Goal: Transaction & Acquisition: Purchase product/service

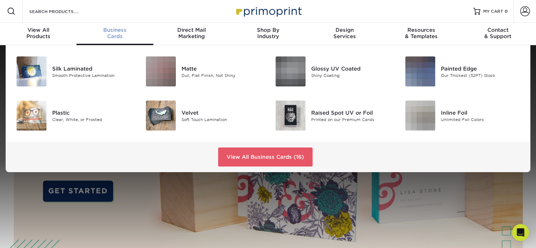
click at [109, 30] on span "Business" at bounding box center [115, 30] width 77 height 6
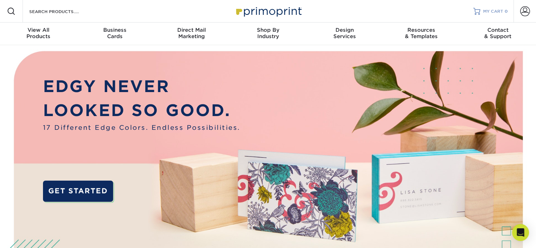
click at [499, 8] on span "MY CART" at bounding box center [493, 11] width 20 height 6
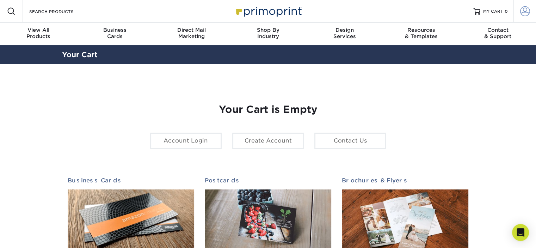
click at [524, 10] on span at bounding box center [525, 11] width 10 height 10
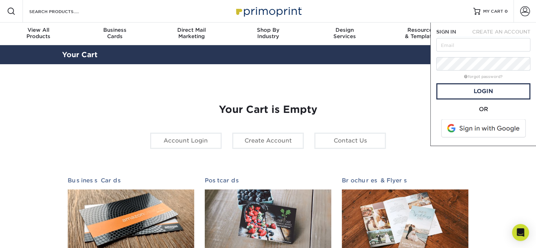
click at [488, 127] on span at bounding box center [484, 128] width 90 height 18
click at [186, 142] on link "Account Login" at bounding box center [186, 141] width 72 height 16
click at [176, 102] on div "Your Cart is Empty Account Login Create Account Contact Us Business Cards 100 c…" at bounding box center [268, 223] width 401 height 273
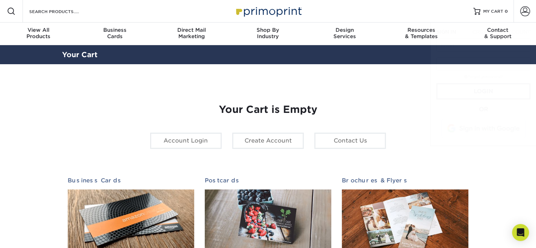
click at [137, 104] on h1 "Your Cart is Empty" at bounding box center [268, 110] width 401 height 12
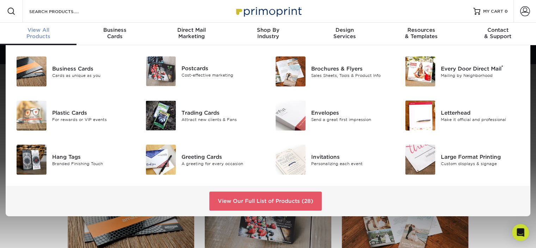
click at [34, 29] on span "View All" at bounding box center [38, 30] width 77 height 6
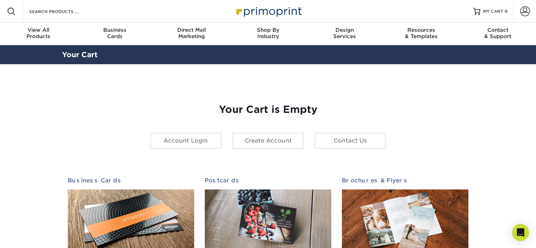
click at [73, 104] on h1 "Your Cart is Empty" at bounding box center [268, 110] width 401 height 12
click at [203, 143] on link "Account Login" at bounding box center [186, 141] width 72 height 16
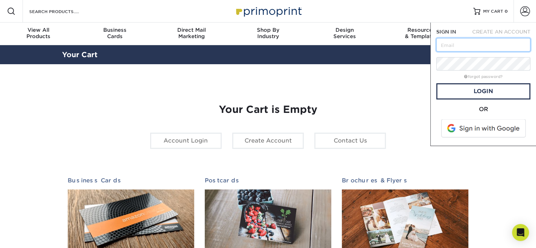
click at [479, 45] on input "text" at bounding box center [483, 44] width 94 height 13
type input "lparoly@rehabwest.com"
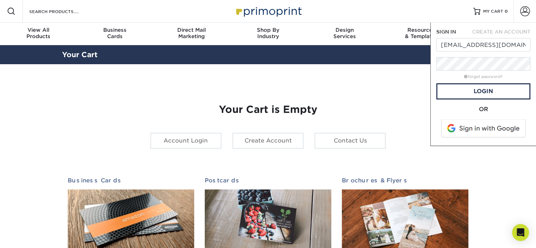
click at [411, 100] on div "Your Cart is Empty Account Login Create Account Contact Us Business Cards 100 c…" at bounding box center [268, 223] width 401 height 273
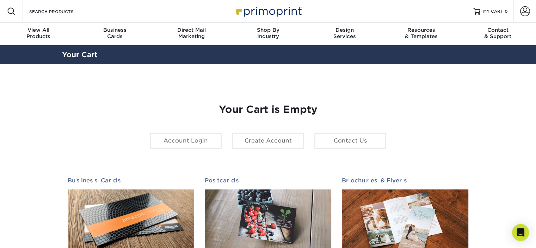
click at [458, 90] on div "Your Cart is Empty Account Login Create Account Contact Us Business Cards 100 c…" at bounding box center [268, 223] width 401 height 273
click at [502, 13] on span "MY CART" at bounding box center [493, 11] width 20 height 6
click at [520, 9] on span at bounding box center [525, 11] width 10 height 10
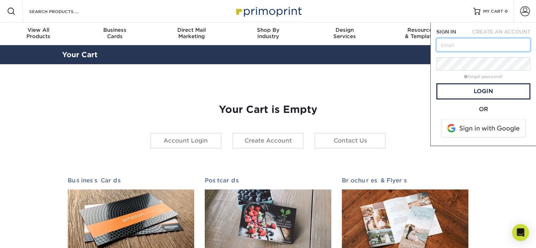
click at [461, 48] on input "text" at bounding box center [483, 44] width 94 height 13
type input "[EMAIL_ADDRESS][DOMAIN_NAME]"
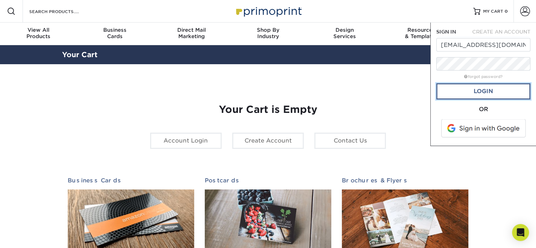
click at [492, 94] on link "Login" at bounding box center [483, 91] width 94 height 16
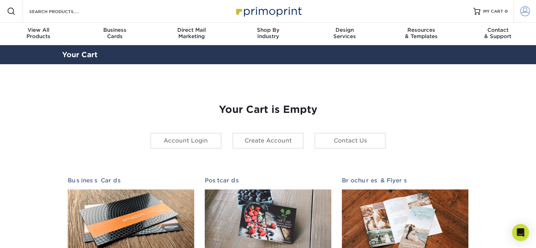
click at [525, 9] on span at bounding box center [525, 11] width 10 height 10
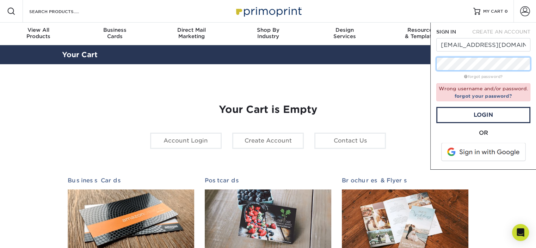
click at [434, 62] on div "SIGN IN CREATE AN ACCOUNT lparoly@rehabwest.com forgot password? Wrong username…" at bounding box center [483, 96] width 106 height 147
click at [481, 119] on link "Login" at bounding box center [483, 115] width 94 height 16
click at [484, 112] on link "Login" at bounding box center [483, 115] width 94 height 16
click at [483, 153] on span at bounding box center [484, 152] width 90 height 18
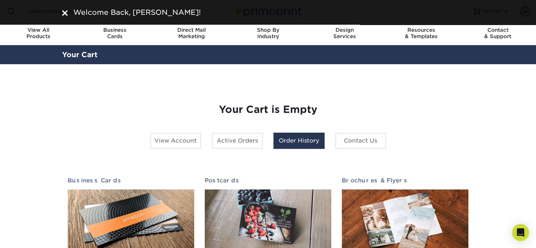
click at [300, 133] on link "Order History" at bounding box center [299, 141] width 51 height 16
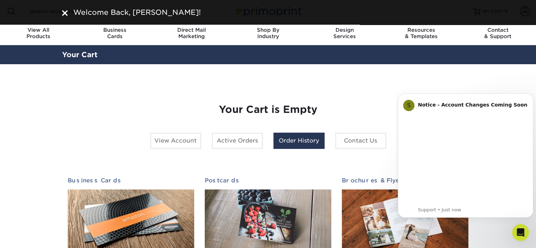
click at [299, 139] on link "Order History" at bounding box center [299, 141] width 51 height 16
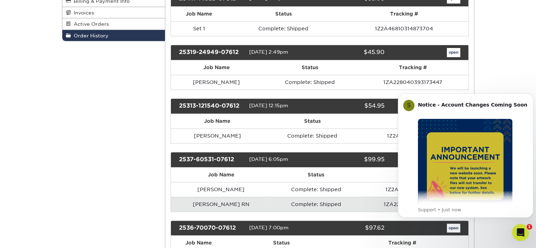
scroll to position [176, 0]
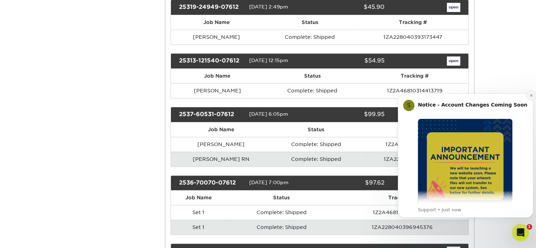
click at [532, 95] on icon "Dismiss notification" at bounding box center [531, 95] width 2 height 2
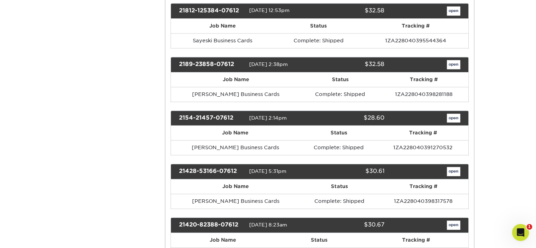
scroll to position [881, 0]
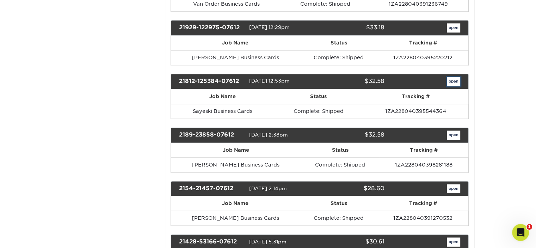
click at [455, 77] on link "open" at bounding box center [453, 81] width 13 height 9
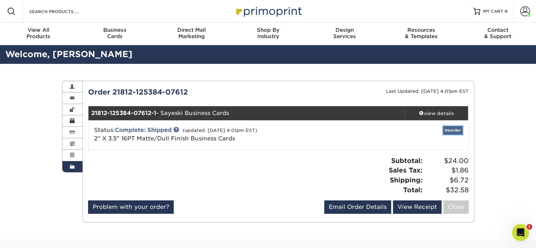
click at [448, 128] on link "Reorder" at bounding box center [453, 130] width 20 height 9
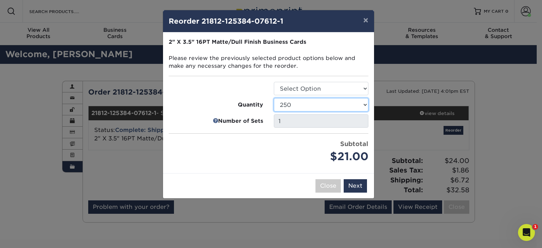
click at [297, 102] on select "100 250 500 1000 2500 5000 7500 10000 15000 20000 25000 30000 35000 40000 45000…" at bounding box center [321, 104] width 94 height 13
select select "f593fda3-2d5c-4b9e-9c2c-6197b899ae74"
click at [274, 98] on select "100 250 500 1000 2500 5000 7500 10000 15000 20000 25000 30000 35000 40000 45000…" at bounding box center [321, 104] width 94 height 13
click at [280, 159] on div "$42.00" at bounding box center [321, 156] width 94 height 16
click at [329, 84] on select "Select Option Business Cards" at bounding box center [321, 88] width 94 height 13
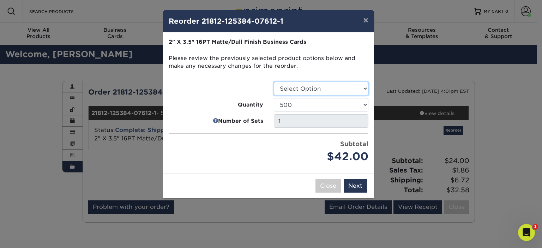
select select "3b5148f1-0588-4f88-a218-97bcfdce65c1"
click at [274, 82] on select "Select Option Business Cards" at bounding box center [321, 88] width 94 height 13
click at [261, 155] on div "Price per set $42.00" at bounding box center [215, 151] width 105 height 25
click at [355, 184] on button "Next" at bounding box center [354, 185] width 23 height 13
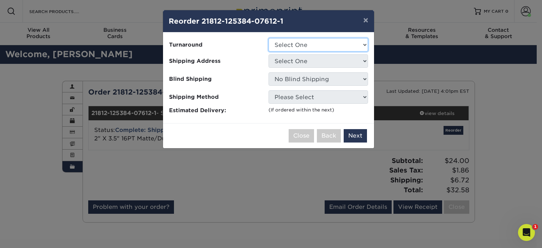
click at [289, 46] on select "Select One 2-4 Business Days 2 Day Next Business Day" at bounding box center [317, 44] width 99 height 13
select select "b78ebb40-f3d8-446a-8df3-6de10c612245"
click at [268, 38] on select "Select One 2-4 Business Days 2 Day Next Business Day" at bounding box center [317, 44] width 99 height 13
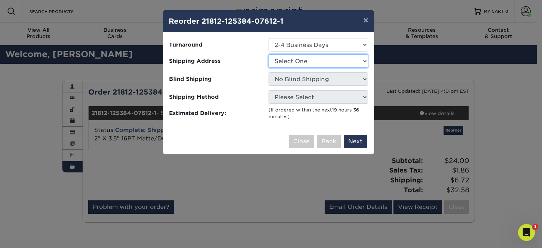
click at [287, 62] on select "Select One [PERSON_NAME] Alessio Business Cards [PERSON_NAME] [PERSON_NAME] [PE…" at bounding box center [317, 60] width 99 height 13
select select "60583"
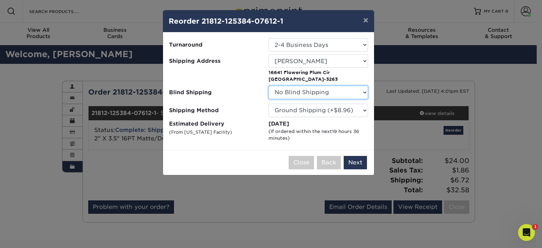
click at [299, 91] on select "No Blind Shipping Abbe Hausner Alessio Business Cards Ana Guzman Arial Ledet Ar…" at bounding box center [317, 92] width 99 height 13
click at [354, 156] on button "Next" at bounding box center [354, 162] width 23 height 13
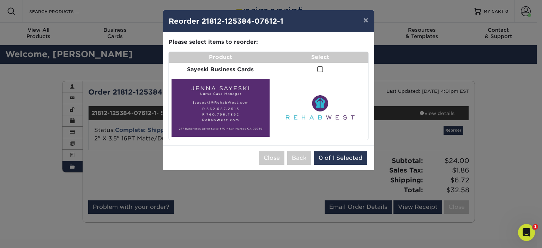
click at [319, 67] on span at bounding box center [320, 69] width 6 height 7
click at [0, 0] on input "checkbox" at bounding box center [0, 0] width 0 height 0
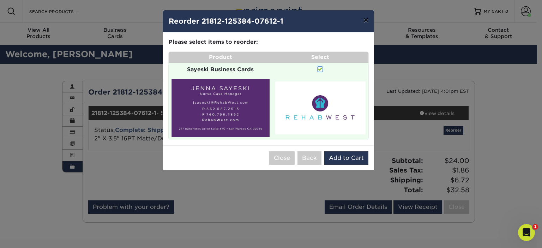
click at [365, 19] on button "×" at bounding box center [365, 20] width 16 height 20
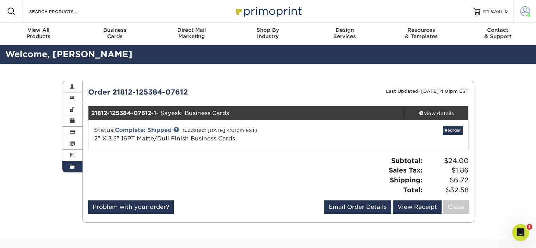
click at [525, 7] on span at bounding box center [525, 11] width 10 height 10
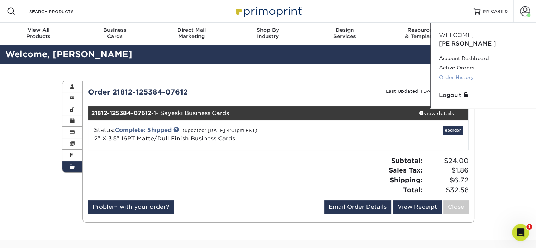
click at [448, 73] on link "Order History" at bounding box center [483, 78] width 88 height 10
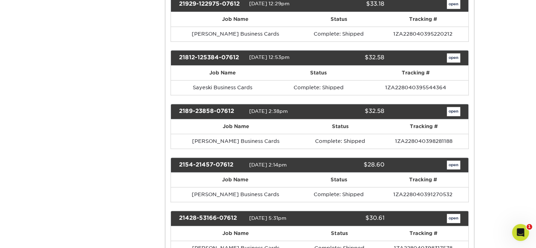
scroll to position [917, 0]
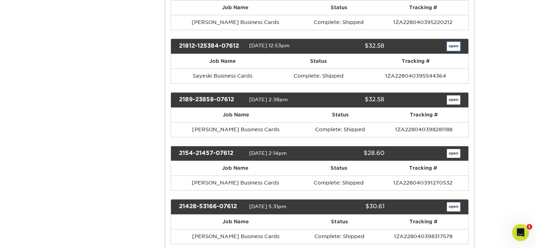
click at [454, 42] on link "open" at bounding box center [453, 46] width 13 height 9
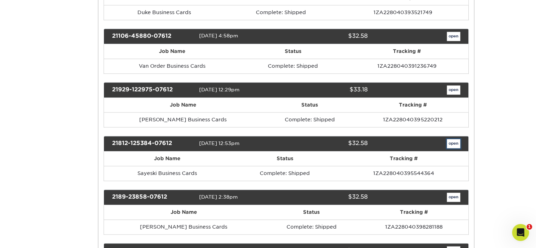
scroll to position [0, 0]
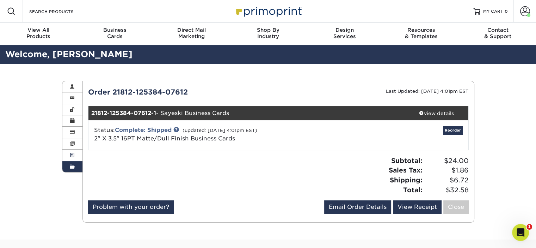
click at [74, 152] on link "Active Orders" at bounding box center [72, 154] width 20 height 11
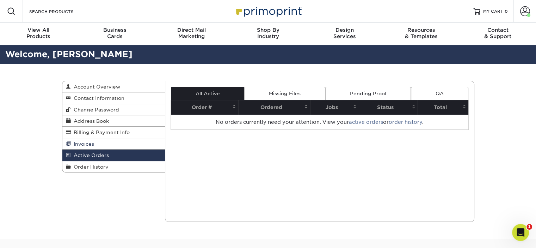
click at [68, 139] on link "Invoices" at bounding box center [113, 143] width 103 height 11
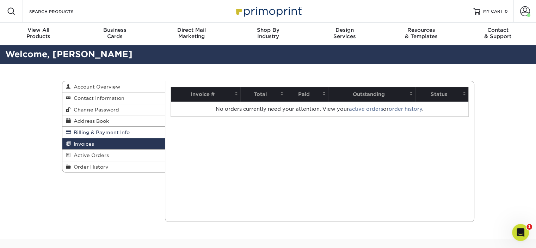
click at [78, 131] on span "Billing & Payment Info" at bounding box center [100, 132] width 59 height 6
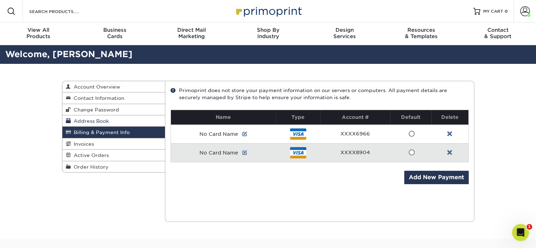
click at [78, 120] on span "Address Book" at bounding box center [90, 121] width 38 height 6
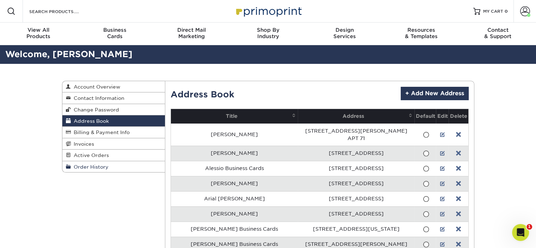
click at [74, 165] on span "Order History" at bounding box center [90, 167] width 38 height 6
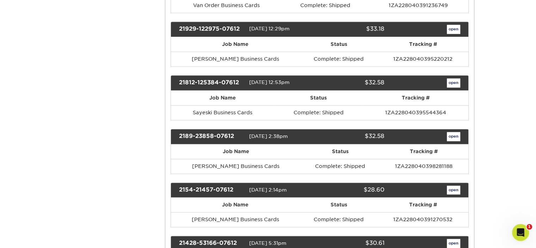
scroll to position [881, 0]
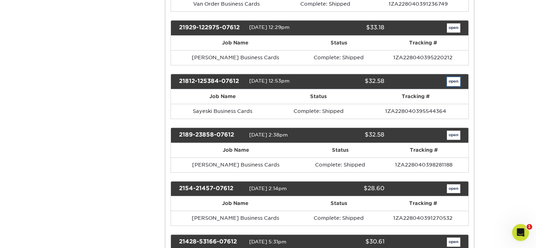
click at [455, 77] on link "open" at bounding box center [453, 81] width 13 height 9
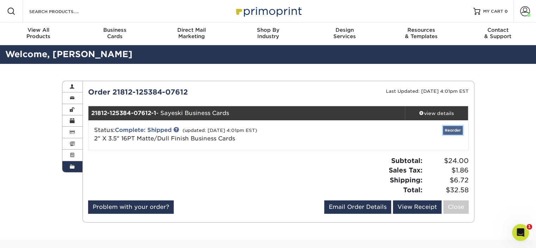
click at [450, 131] on link "Reorder" at bounding box center [453, 130] width 20 height 9
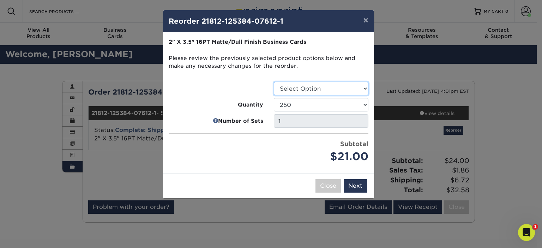
click at [303, 87] on select "Select Option Business Cards" at bounding box center [321, 88] width 94 height 13
select select "3b5148f1-0588-4f88-a218-97bcfdce65c1"
click at [274, 82] on select "Select Option Business Cards" at bounding box center [321, 88] width 94 height 13
click at [298, 105] on select "100 250 500 1000 2500 5000 7500 10000 15000 20000 25000 30000 35000 40000 45000…" at bounding box center [321, 104] width 94 height 13
select select "f593fda3-2d5c-4b9e-9c2c-6197b899ae74"
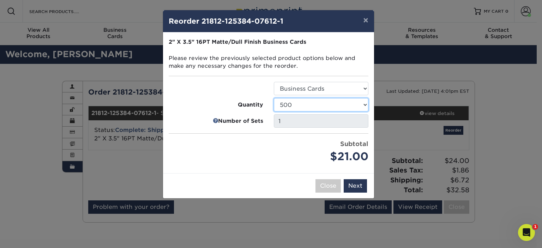
click at [274, 98] on select "100 250 500 1000 2500 5000 7500 10000 15000 20000 25000 30000 35000 40000 45000…" at bounding box center [321, 104] width 94 height 13
click at [348, 182] on button "Next" at bounding box center [354, 185] width 23 height 13
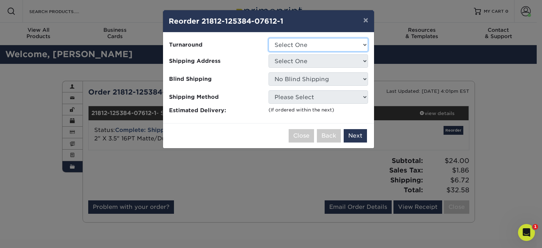
click at [293, 41] on select "Select One 2-4 Business Days 2 Day Next Business Day" at bounding box center [317, 44] width 99 height 13
select select "b78ebb40-f3d8-446a-8df3-6de10c612245"
click at [268, 38] on select "Select One 2-4 Business Days 2 Day Next Business Day" at bounding box center [317, 44] width 99 height 13
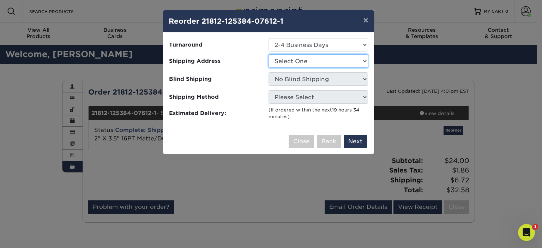
click at [289, 64] on select "Select One [PERSON_NAME] Alessio Business Cards [PERSON_NAME] [PERSON_NAME] [PE…" at bounding box center [317, 60] width 99 height 13
select select "60583"
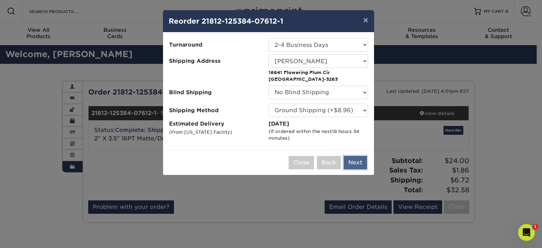
click at [348, 162] on button "Next" at bounding box center [354, 162] width 23 height 13
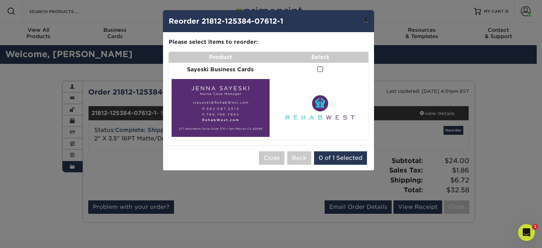
click at [365, 17] on button "×" at bounding box center [365, 20] width 16 height 20
